Goal: Information Seeking & Learning: Learn about a topic

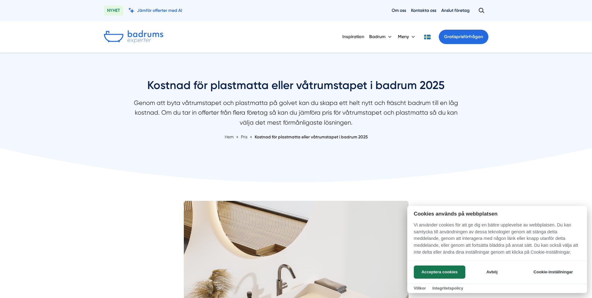
click at [357, 37] on div at bounding box center [296, 149] width 592 height 298
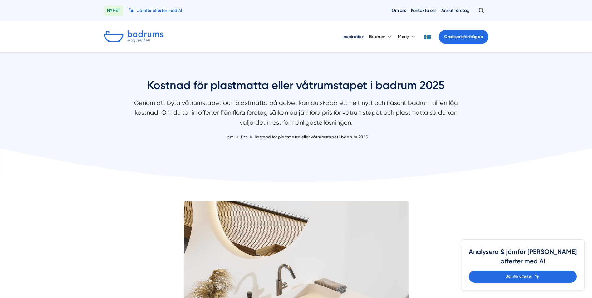
click at [357, 37] on link "Inspiration" at bounding box center [354, 37] width 22 height 16
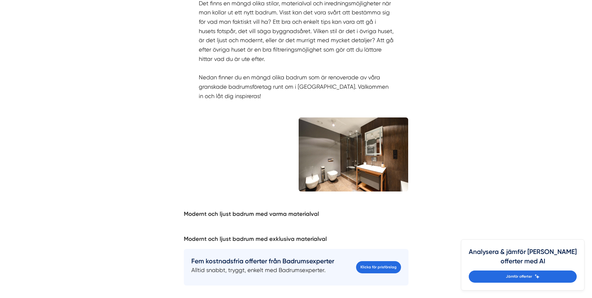
scroll to position [422, 0]
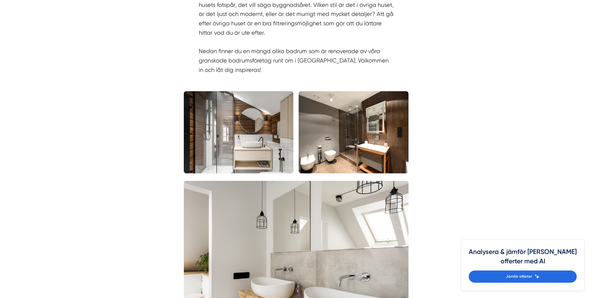
click at [236, 141] on img at bounding box center [239, 132] width 110 height 82
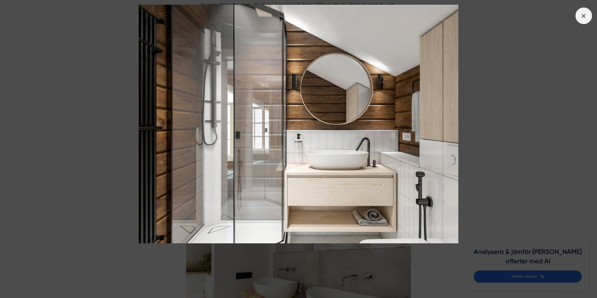
click at [585, 18] on icon at bounding box center [583, 15] width 7 height 7
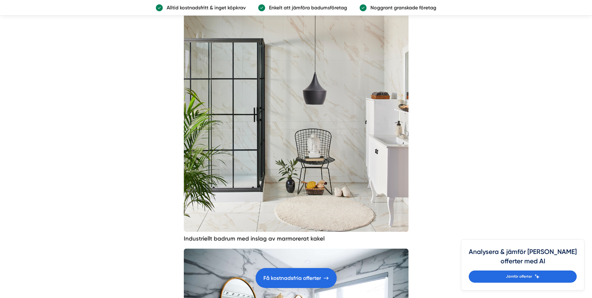
scroll to position [1637, 0]
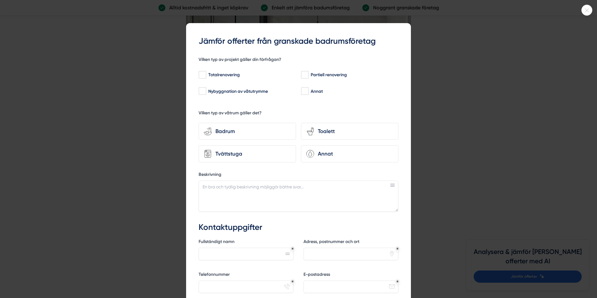
drag, startPoint x: 594, startPoint y: 56, endPoint x: 584, endPoint y: 160, distance: 104.7
click at [587, 169] on html "NYHET Jämför offerter med AI Om oss Kontakta oss Anslut företag Inspiration [GE…" at bounding box center [298, 28] width 597 height 3330
click at [584, 9] on icon at bounding box center [587, 10] width 10 height 4
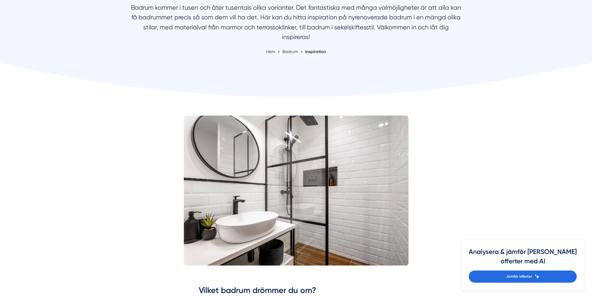
scroll to position [0, 0]
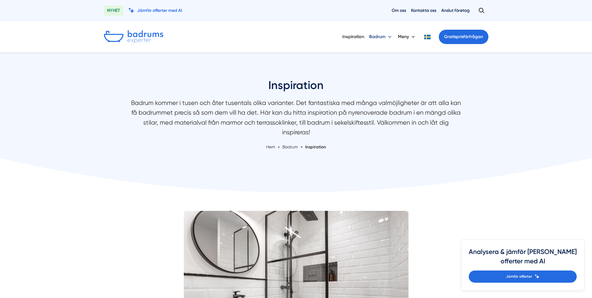
click at [375, 36] on button "Badrum" at bounding box center [381, 37] width 24 height 16
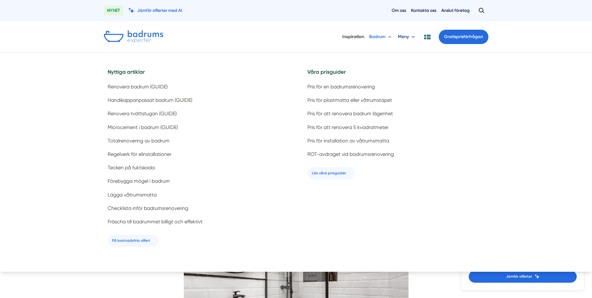
click at [409, 39] on button "Meny" at bounding box center [407, 37] width 18 height 16
